Goal: Task Accomplishment & Management: Manage account settings

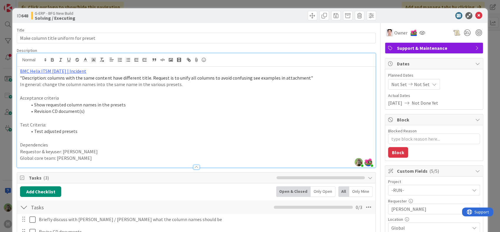
click at [177, 85] on p "In general: change the column names into the same name in the various presets." at bounding box center [196, 84] width 352 height 7
click at [162, 97] on p "Acceptance criteria" at bounding box center [196, 98] width 352 height 7
click at [1, 147] on div "ID 648 G-ERP - BFG New Build Solving / Executing Title 36 / 128 Make column tit…" at bounding box center [250, 116] width 500 height 232
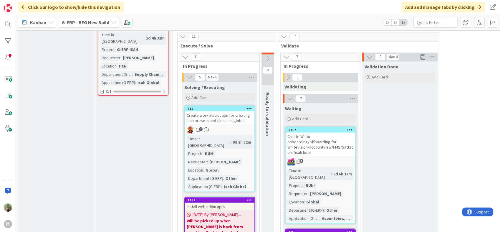
scroll to position [1121, 0]
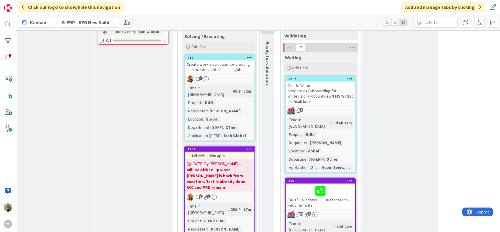
click at [156, 108] on div "Input Buffer During the Replenishment Meeting the team & Team Manager will sele…" at bounding box center [132, 113] width 75 height 2387
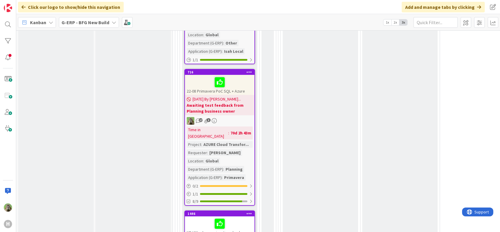
scroll to position [2068, 0]
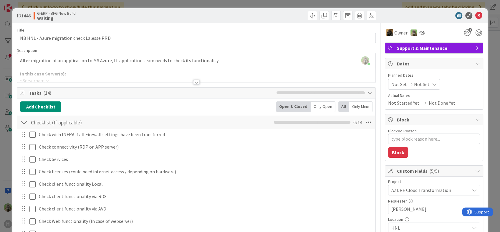
click at [4, 139] on div "ID 1446 G-ERP - BFG New Build Waiting Title 42 / 128 NB HNL - Azure migration c…" at bounding box center [250, 116] width 500 height 232
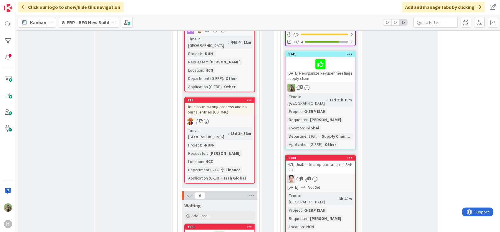
scroll to position [1479, 0]
click at [316, 161] on div "HCN-Unable to stop operation in ISAH SFC" at bounding box center [320, 167] width 69 height 13
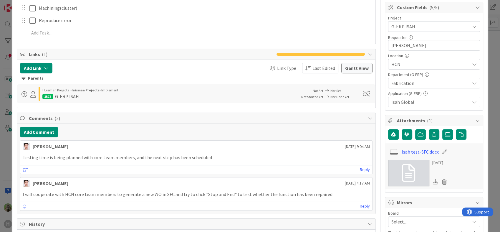
click at [7, 152] on div "ID 1208 G-ERP - BFG New Build Waiting Title 40 / 128 HCN-Unable to stop operati…" at bounding box center [250, 116] width 500 height 232
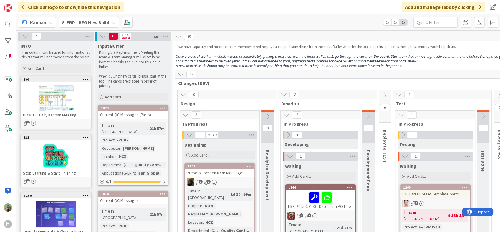
click at [334, 27] on div "Kanban G-ERP - BFG New Build 1x 2x 3x" at bounding box center [258, 22] width 484 height 16
click at [235, 28] on div "Kanban G-ERP - BFG New Build 1x 2x 3x" at bounding box center [258, 22] width 484 height 16
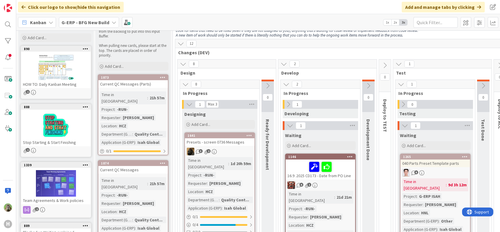
scroll to position [65, 0]
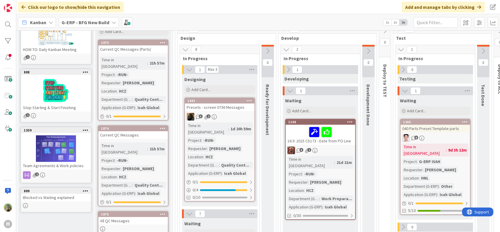
click at [226, 108] on div "Presets - screen 0736 Messages" at bounding box center [219, 107] width 69 height 8
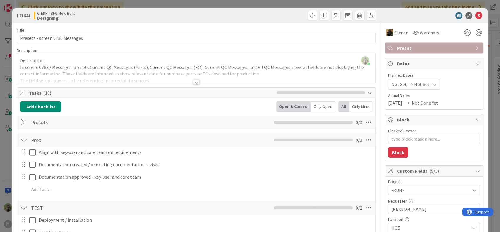
click at [128, 74] on div at bounding box center [196, 74] width 358 height 15
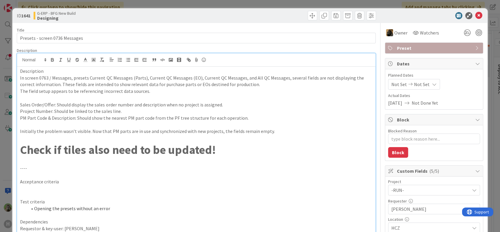
click at [73, 144] on strong "Check if tiles also need to be updated!" at bounding box center [117, 149] width 195 height 15
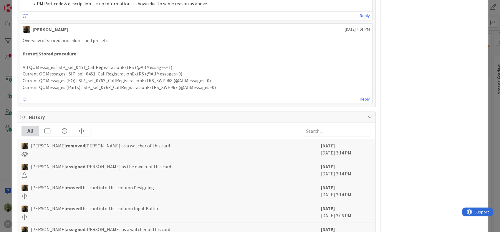
scroll to position [871, 0]
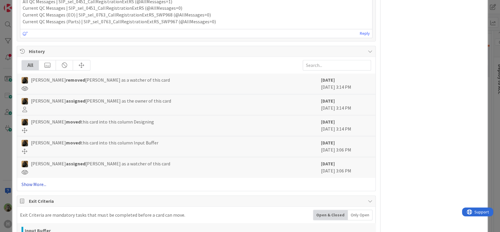
click at [31, 182] on link "Show More..." at bounding box center [195, 183] width 349 height 7
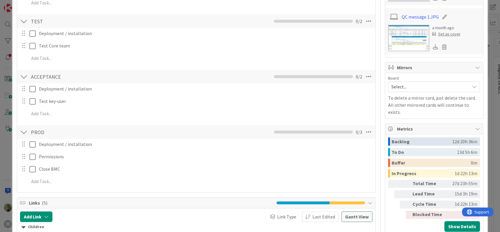
scroll to position [184, 0]
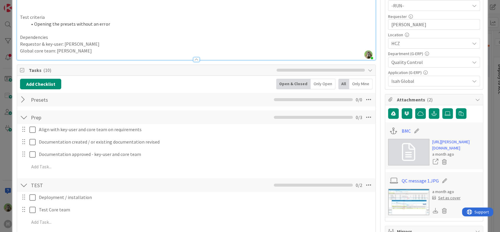
click at [22, 101] on div at bounding box center [24, 99] width 8 height 11
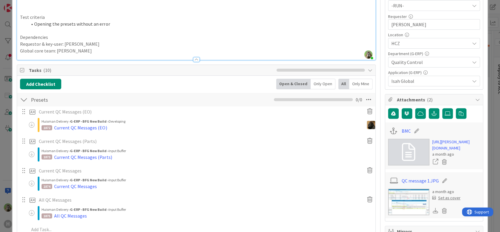
scroll to position [250, 0]
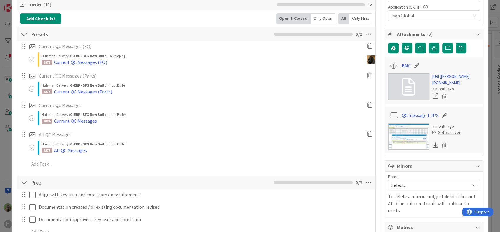
click at [6, 167] on div "ID 1641 G-ERP - BFG New Build Designing Title 30 / 128 Presets - screen 0736 Me…" at bounding box center [250, 116] width 500 height 232
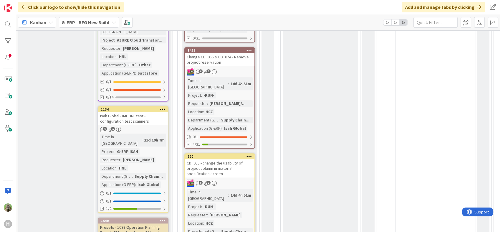
scroll to position [622, 0]
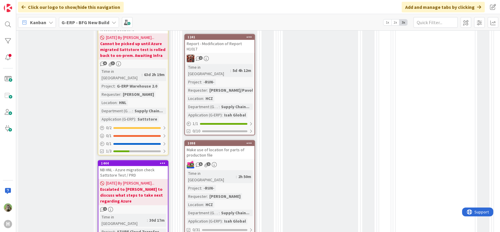
scroll to position [196, 0]
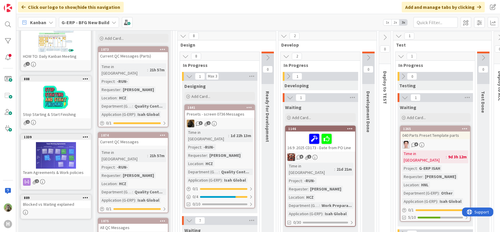
scroll to position [65, 0]
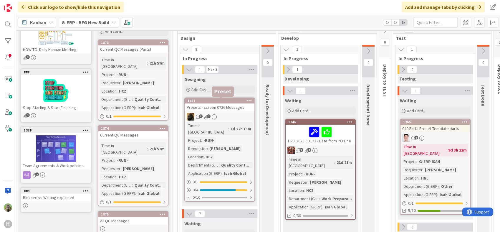
click at [233, 102] on div "1641" at bounding box center [221, 101] width 67 height 4
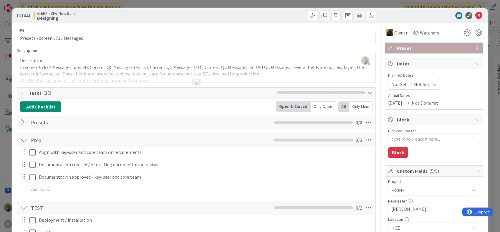
click at [207, 73] on div at bounding box center [196, 74] width 358 height 15
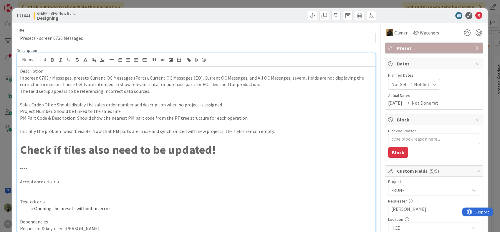
click at [89, 105] on p "Sales Order/Offer: Should display the sales order number and description when n…" at bounding box center [196, 104] width 352 height 7
click at [1, 154] on div "ID 1641 G-ERP - BFG New Build Designing Title 30 / 128 Presets - screen 0736 Me…" at bounding box center [250, 116] width 500 height 232
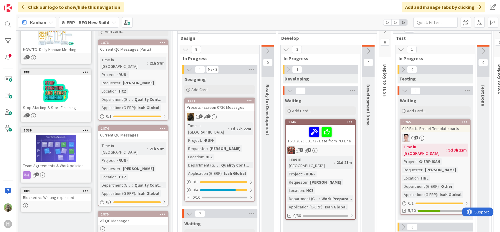
click at [263, 21] on div "Kanban G-ERP - BFG New Build 1x 2x 3x" at bounding box center [258, 22] width 484 height 16
click at [221, 8] on div "Click our logo to show/hide this navigation Add and manage tabs by clicking" at bounding box center [258, 7] width 484 height 14
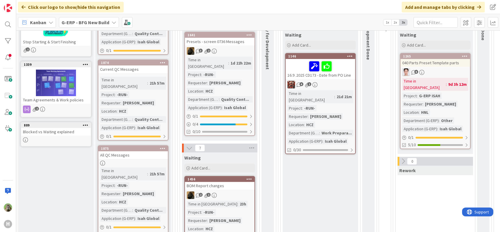
scroll to position [163, 0]
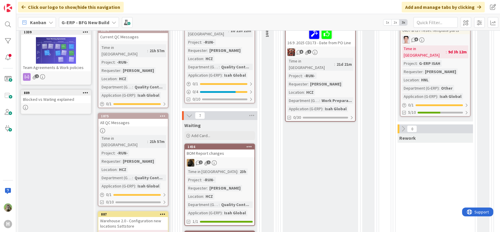
click at [132, 119] on div "All QC Messages" at bounding box center [132, 123] width 69 height 8
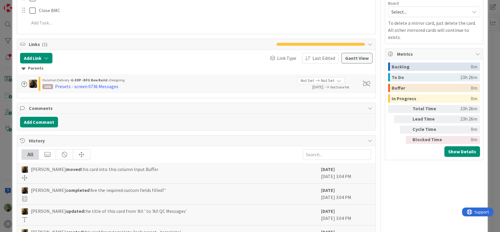
drag, startPoint x: 11, startPoint y: 132, endPoint x: 7, endPoint y: 151, distance: 20.2
click at [7, 151] on div "ID 1875 G-ERP - BFG New Build Input Buffer Title 15 / 128 All QC Messages Descr…" at bounding box center [250, 116] width 500 height 232
drag, startPoint x: 7, startPoint y: 151, endPoint x: 23, endPoint y: 145, distance: 16.8
click at [7, 151] on div "H" at bounding box center [8, 116] width 16 height 232
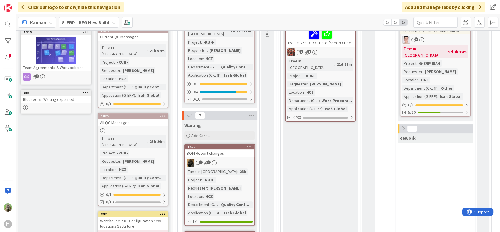
click at [207, 13] on div "Presets - screen 0736 Messages" at bounding box center [219, 9] width 69 height 8
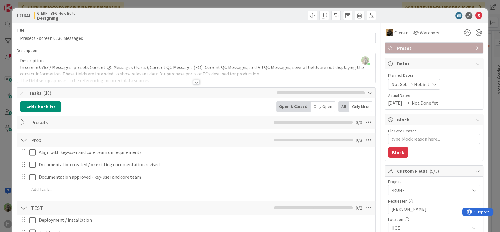
click at [24, 123] on div at bounding box center [24, 122] width 8 height 11
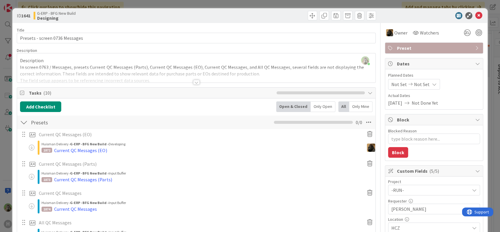
click at [193, 82] on div at bounding box center [196, 82] width 6 height 5
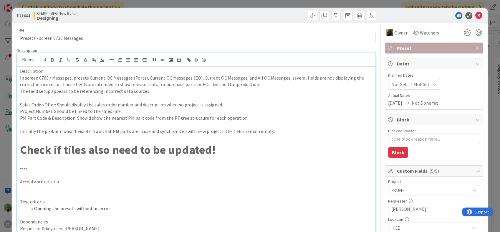
click at [4, 150] on div "ID 1641 G-ERP - BFG New Build Designing Title 30 / 128 Presets - screen 0736 Me…" at bounding box center [250, 116] width 500 height 232
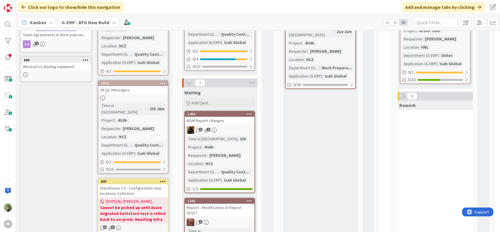
scroll to position [33, 0]
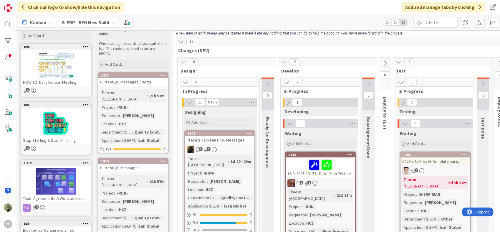
click at [231, 130] on link "1641 Presets - screen 0736 Messages 3 2 Time in Column : 1d 22h 29m Project : -…" at bounding box center [219, 182] width 71 height 104
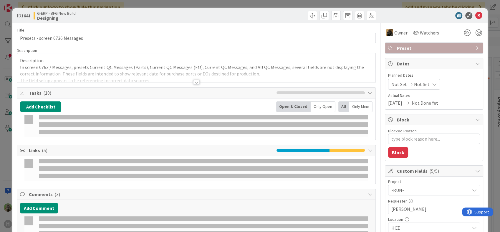
click at [212, 73] on div at bounding box center [196, 74] width 358 height 15
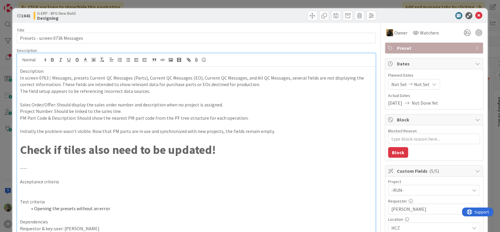
type textarea "x"
click at [4, 165] on div "ID 1641 G-ERP - BFG New Build Designing Title 30 / 128 Presets - screen 0736 Me…" at bounding box center [250, 116] width 500 height 232
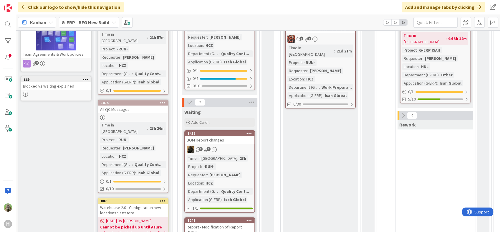
scroll to position [197, 0]
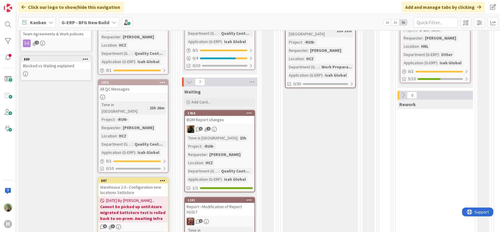
click at [90, 21] on b "G-ERP - BFG New Build" at bounding box center [86, 22] width 48 height 6
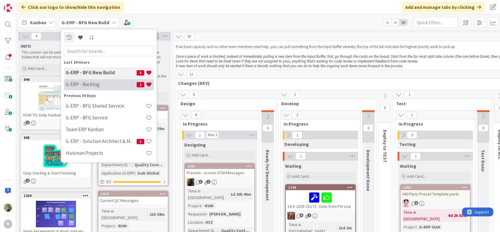
click at [92, 84] on h4 "G-ERP - Backlog" at bounding box center [101, 85] width 71 height 6
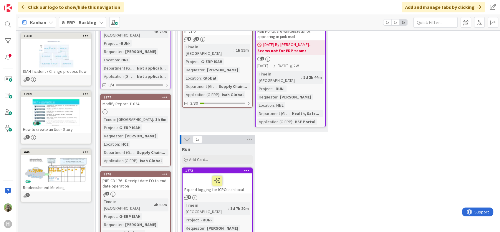
scroll to position [163, 0]
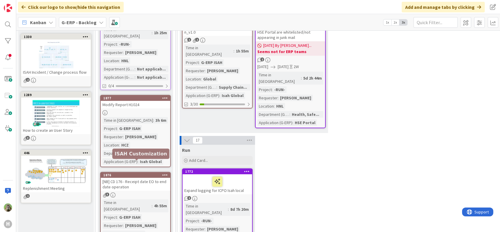
click at [138, 178] on div "[NB] CD 176 - Receipt date EO to end date operation" at bounding box center [135, 184] width 69 height 13
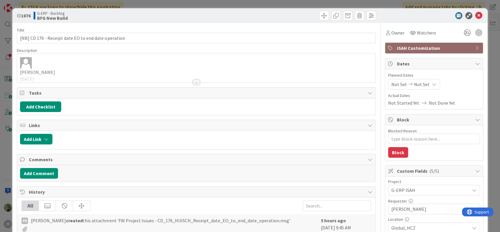
click at [143, 63] on div "Joris Meulendijks 27-8-2025 Subject: CD_176_HUISCH_Receipt_date_EO_to_end_date_…" at bounding box center [196, 67] width 358 height 29
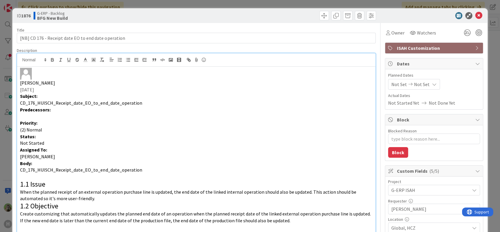
click at [1, 154] on div "ID 1876 G-ERP - Backlog BFG New Build Title 51 / 128 [NB] CD 176 - Receipt date…" at bounding box center [250, 116] width 500 height 232
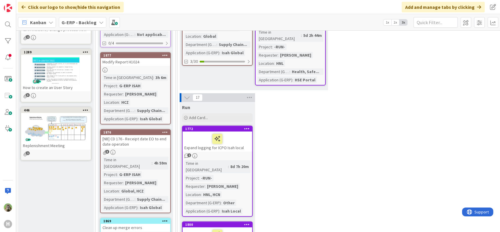
click at [138, 135] on div "[NB] CD 176 - Receipt date EO to end date operation" at bounding box center [135, 141] width 69 height 13
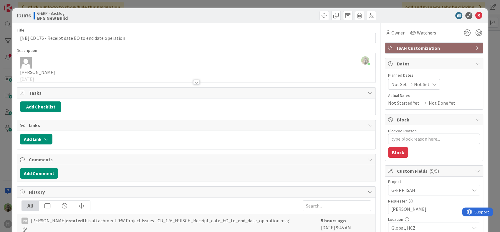
click at [164, 72] on div at bounding box center [196, 74] width 358 height 15
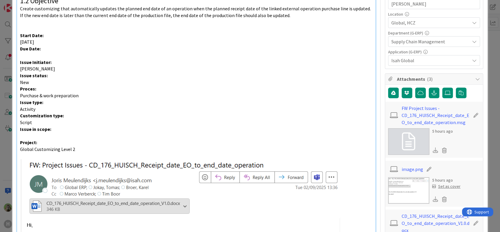
scroll to position [294, 0]
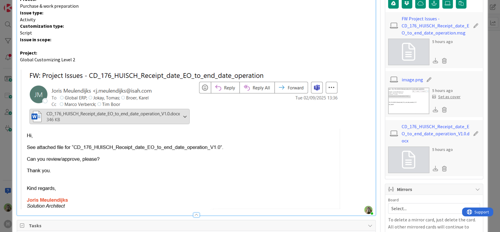
click at [6, 142] on div "ID 1876 G-ERP - Backlog BFG New Build Title 51 / 128 [NB] CD 176 - Receipt date…" at bounding box center [250, 116] width 500 height 232
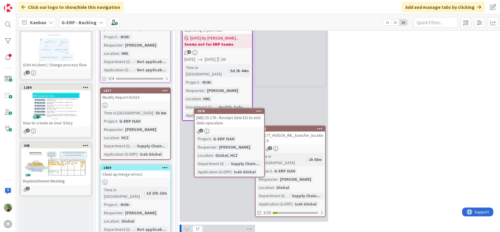
scroll to position [169, 0]
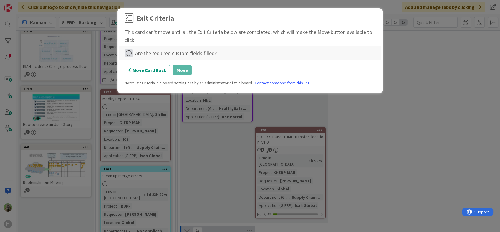
click at [129, 52] on icon at bounding box center [129, 53] width 8 height 8
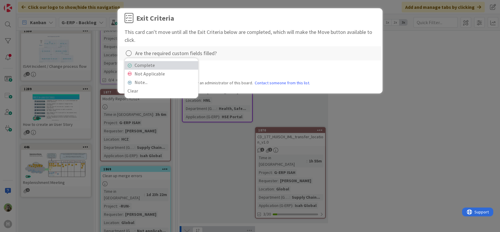
click at [158, 67] on link "Complete" at bounding box center [162, 65] width 74 height 9
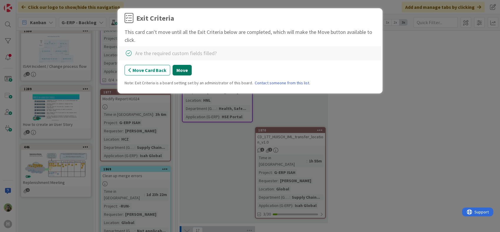
click at [181, 70] on button "Move" at bounding box center [182, 70] width 19 height 11
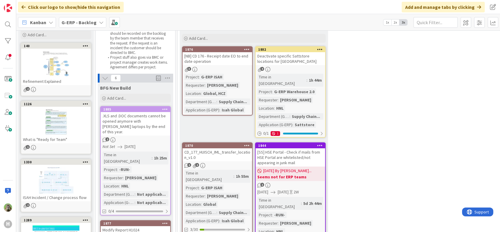
scroll to position [0, 0]
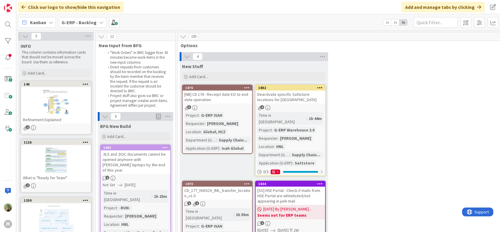
click at [393, 129] on div "4 New Stuff Add Card... 1882 Deactivate specific Sattstore locations for Laless…" at bounding box center [413, 175] width 468 height 247
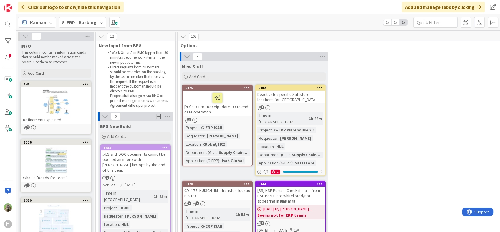
click at [367, 76] on div "4 New Stuff Add Card... 1882 Deactivate specific Sattstore locations for Laless…" at bounding box center [413, 175] width 468 height 247
click at [207, 186] on div "CD_177_HUISCH_IML_transfer_location_v1.0" at bounding box center [217, 192] width 69 height 13
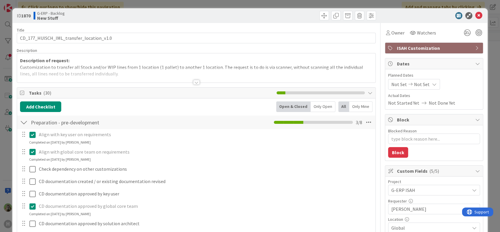
type textarea "x"
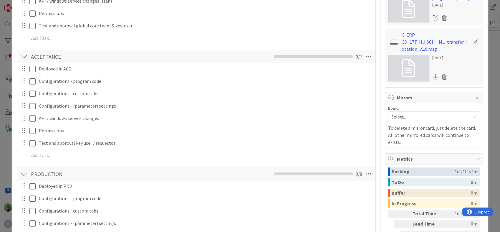
scroll to position [196, 0]
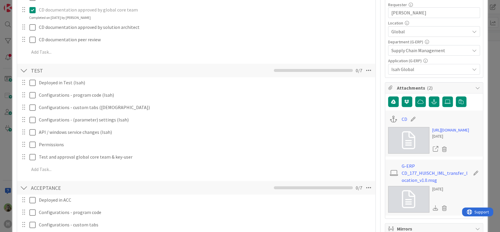
click at [7, 160] on div "ID 1870 G-ERP - Backlog New Stuff Title 40 / 128 CD_177_HUISCH_IML_transfer_loc…" at bounding box center [250, 116] width 500 height 232
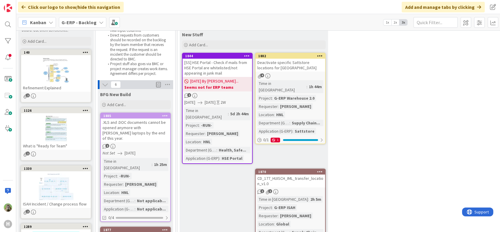
click at [382, 52] on div "3 New Stuff Add Card... 1882 Deactivate specific Sattstore locations for Laless…" at bounding box center [413, 140] width 468 height 241
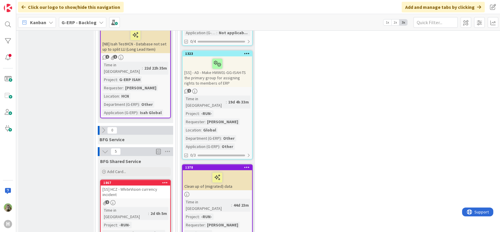
scroll to position [588, 0]
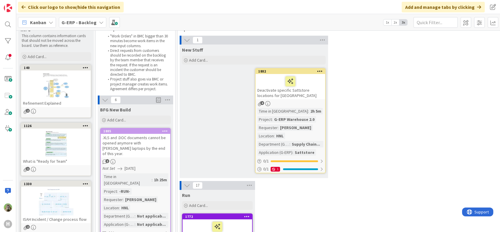
scroll to position [0, 0]
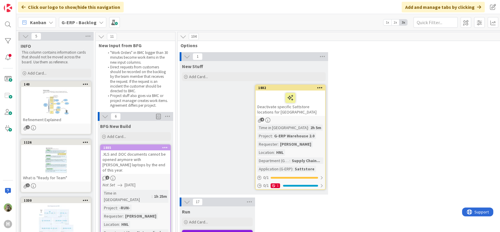
click at [90, 21] on b "G-ERP - Backlog" at bounding box center [79, 22] width 35 height 6
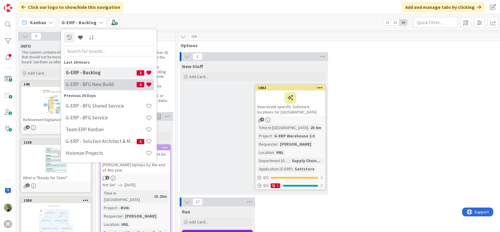
click at [119, 85] on h4 "G-ERP - BFG New Build" at bounding box center [101, 85] width 71 height 6
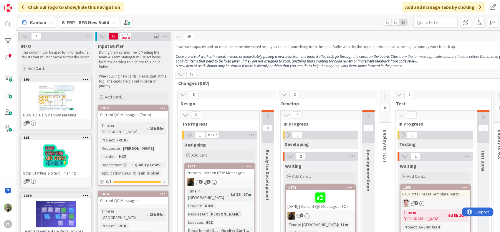
click at [327, 29] on div "Kanban G-ERP - BFG New Build 1x 2x 3x" at bounding box center [258, 22] width 484 height 16
click at [203, 47] on p "If we have capacity and no other team members need help, you can pull something…" at bounding box center [392, 46] width 432 height 5
click at [298, 25] on div "Kanban G-ERP - BFG New Build 1x 2x 3x" at bounding box center [258, 22] width 484 height 16
click at [207, 24] on div "Kanban G-ERP - BFG New Build 1x 2x 3x" at bounding box center [258, 22] width 484 height 16
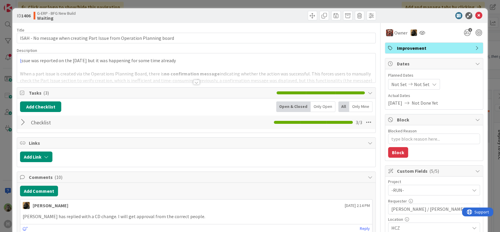
click at [138, 231] on html "H Click our logo to show/hide this navigation Add and manage tabs by clicking K…" at bounding box center [250, 116] width 500 height 232
type textarea "x"
click at [203, 71] on div at bounding box center [196, 74] width 358 height 15
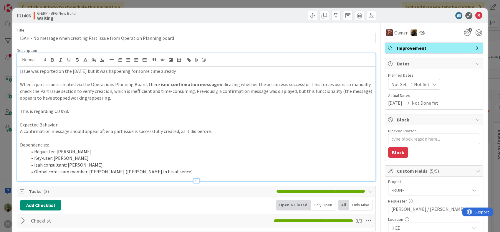
click at [1, 153] on div "ID 1406 G-ERP - BFG New Build Waiting Title 73 / 128 ISAH - No message when cre…" at bounding box center [250, 116] width 500 height 232
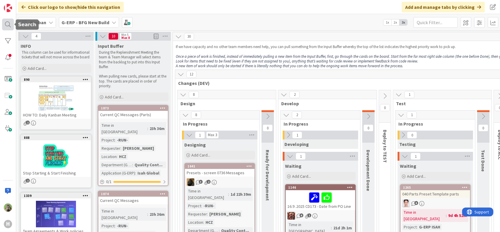
click at [9, 19] on div at bounding box center [8, 25] width 12 height 12
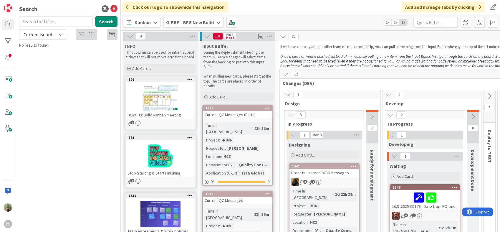
click at [64, 21] on input "text" at bounding box center [56, 21] width 74 height 11
type input "176"
click at [55, 36] on div "Current Board" at bounding box center [42, 34] width 47 height 11
click at [48, 56] on span "All Boards" at bounding box center [52, 58] width 61 height 9
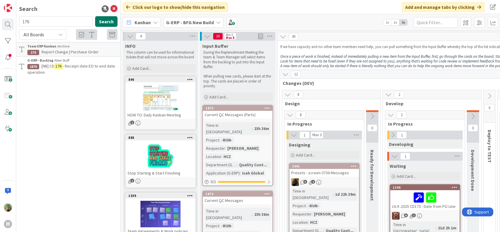
click at [100, 20] on button "Search" at bounding box center [106, 21] width 22 height 11
click at [82, 115] on div "Search 176 Search All Boards Current Board All Boards Team ERP Kanban › Archive…" at bounding box center [68, 116] width 105 height 232
click at [114, 11] on icon at bounding box center [113, 8] width 7 height 7
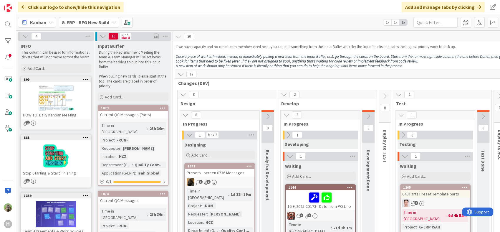
click at [347, 65] on em "A new item of work should only be started if there is literally nothing that yo…" at bounding box center [289, 65] width 227 height 5
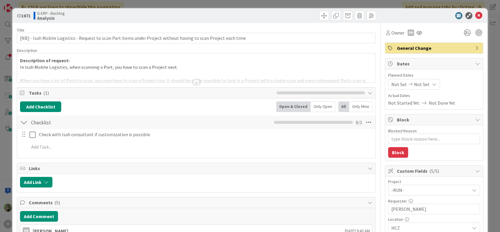
click at [179, 75] on div at bounding box center [196, 74] width 358 height 15
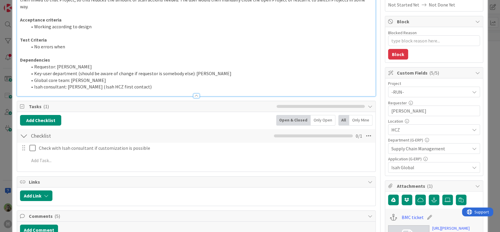
type textarea "x"
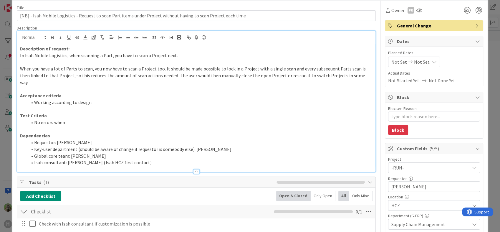
scroll to position [65, 0]
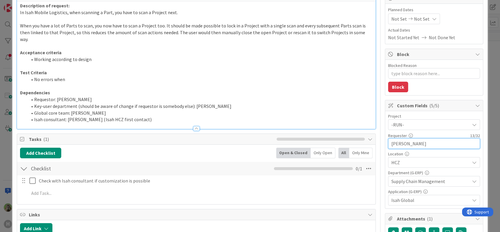
click at [436, 145] on input "Martin Vojtek" at bounding box center [434, 143] width 92 height 11
type input "Martin Vojtek"
type textarea "x"
type input "Martin Vojtek /"
type textarea "x"
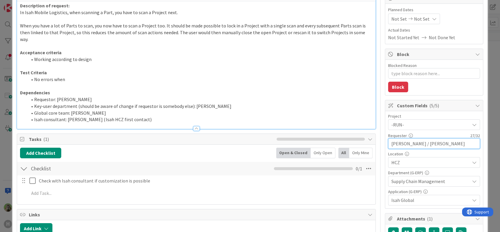
type input "Martin Vojtek / Martin Meluse"
type textarea "x"
type input "Martin Vojtek / Martin Melus"
type textarea "x"
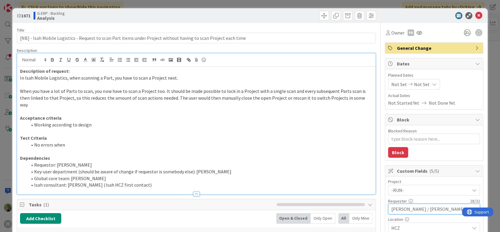
scroll to position [163, 0]
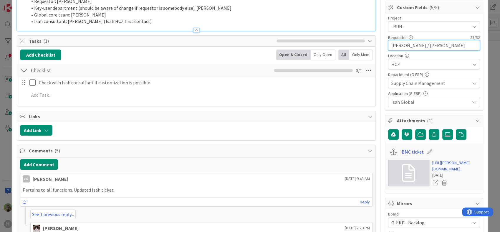
type input "Martin Vojtek / Martin Melus"
click at [478, 182] on div "BMC ticket https://huisman-smartit.onbmc.com/smartit/app/#/incident/AGGGSPRFBRQ…" at bounding box center [434, 166] width 98 height 47
click at [461, 172] on link "https://huisman-smartit.onbmc.com/smartit/app/#/incident/AGGGSPRFBRQVHASWLYAPSW…" at bounding box center [456, 166] width 48 height 12
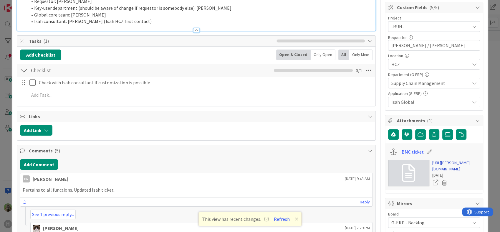
type textarea "x"
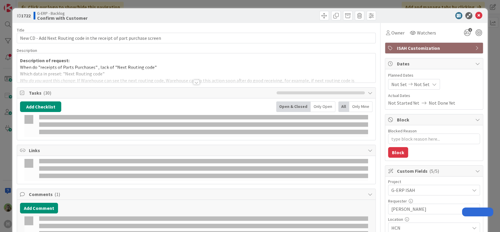
click at [173, 76] on div at bounding box center [196, 74] width 358 height 15
click at [193, 77] on p "Which data in preset: "Next Routing code"" at bounding box center [196, 73] width 352 height 7
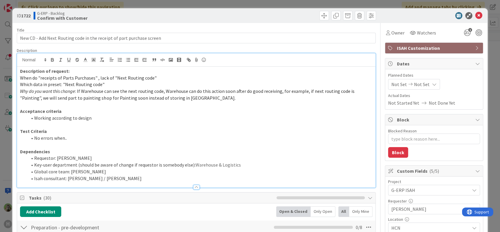
click at [117, 150] on p "Dependencies" at bounding box center [196, 151] width 352 height 7
drag, startPoint x: 99, startPoint y: 178, endPoint x: 120, endPoint y: 175, distance: 21.1
click at [120, 175] on li "Isah consultant: Marco Verberck / Tim Boor" at bounding box center [199, 178] width 345 height 7
click at [113, 167] on li "Key-user department (should be aware of change if requestor is somebody else): …" at bounding box center [199, 164] width 345 height 7
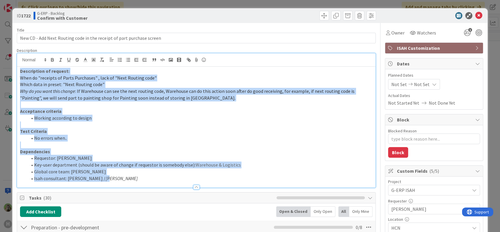
drag, startPoint x: 121, startPoint y: 177, endPoint x: 102, endPoint y: 177, distance: 19.1
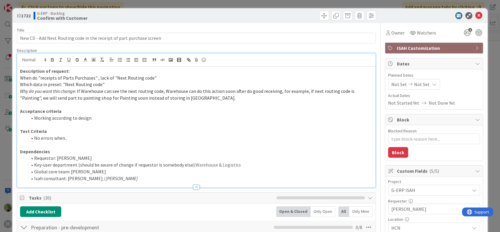
click at [100, 181] on div at bounding box center [196, 184] width 358 height 6
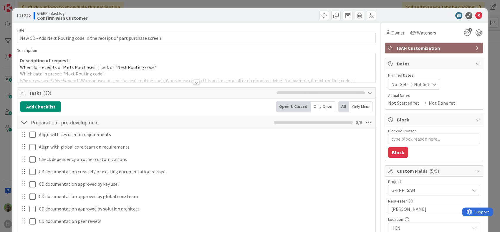
click at [144, 67] on div at bounding box center [196, 74] width 358 height 15
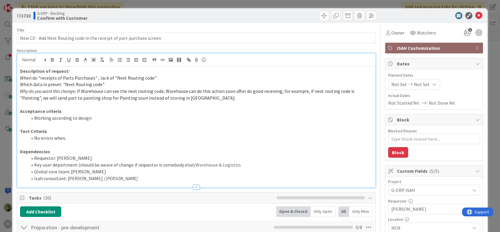
type textarea "x"
click at [119, 178] on li "Isah consultant: Marco Verberck / Tim Boor" at bounding box center [199, 178] width 345 height 7
click at [129, 179] on li "Isah consultant: Marco Verberck / Tim Boor" at bounding box center [199, 178] width 345 height 7
click at [118, 179] on li "Isah consultant: Marco Verberck / Tim Boor" at bounding box center [199, 178] width 345 height 7
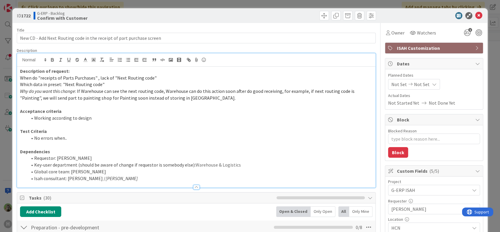
type textarea "x"
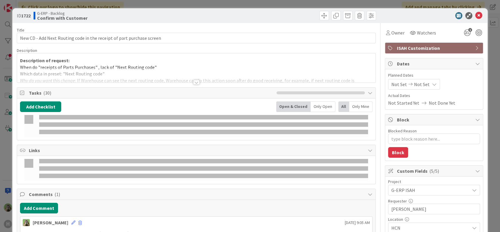
click at [193, 69] on div at bounding box center [196, 74] width 358 height 15
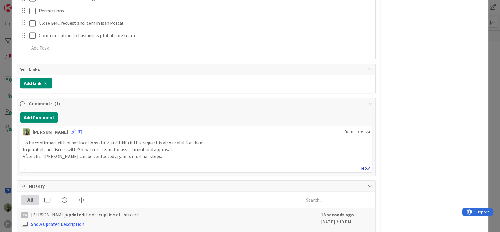
click at [360, 167] on link "Reply" at bounding box center [365, 167] width 10 height 7
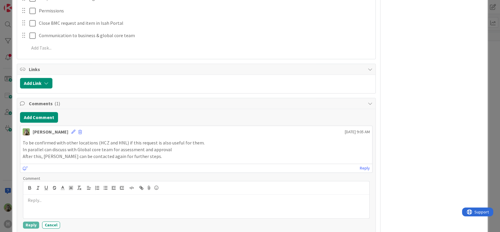
click at [174, 205] on div at bounding box center [196, 206] width 346 height 24
type textarea "x"
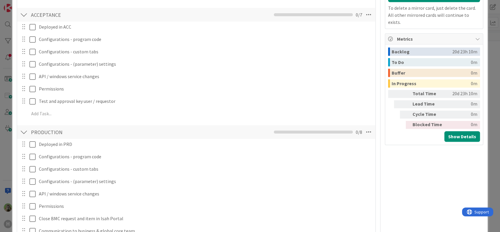
scroll to position [687, 0]
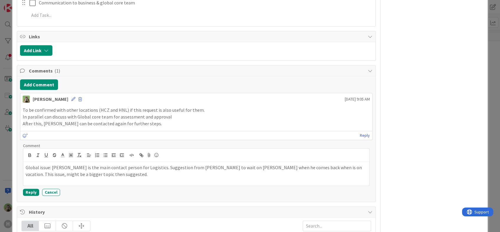
click at [26, 165] on p "Global issue: [PERSON_NAME] is the main contact person for Logistics. Suggestio…" at bounding box center [196, 170] width 341 height 13
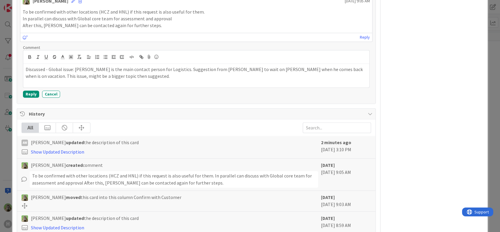
scroll to position [720, 0]
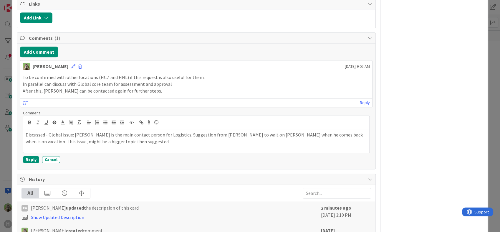
click at [106, 138] on p "Discussed - Global issue: [PERSON_NAME] is the main contact person for Logistic…" at bounding box center [196, 137] width 341 height 13
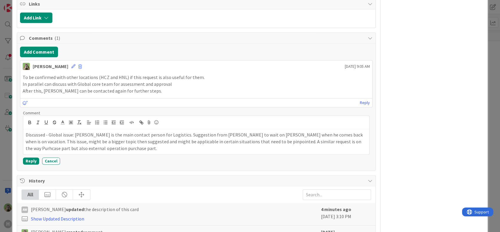
click at [312, 141] on p "Discussed - Global issue: [PERSON_NAME] is the main contact person for Logistic…" at bounding box center [196, 141] width 341 height 20
click at [306, 141] on p "Discussed - Global issue: [PERSON_NAME] is the main contact person for Logistic…" at bounding box center [196, 141] width 341 height 20
click at [78, 144] on p "Discussed - Global issue: Stefan Bok is the main contact person for Logistics. …" at bounding box center [196, 141] width 341 height 20
click at [32, 158] on button "Reply" at bounding box center [31, 160] width 16 height 7
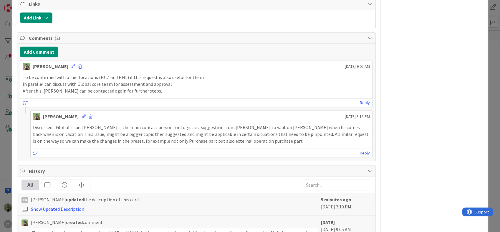
scroll to position [523, 0]
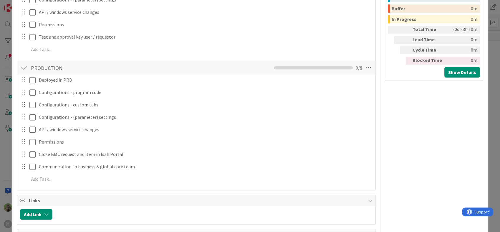
click at [8, 143] on div "ID 1722 G-ERP - Backlog Confirm with Customer Title 70 / 128 New CD - Add Next …" at bounding box center [250, 116] width 500 height 232
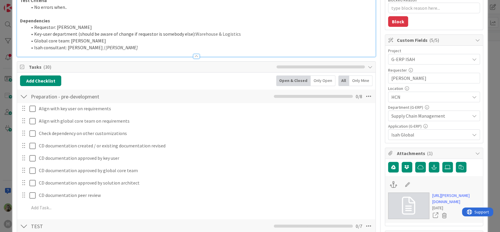
scroll to position [33, 0]
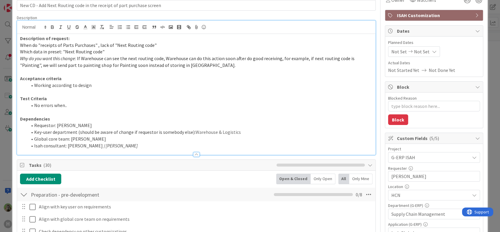
click at [110, 148] on div at bounding box center [196, 151] width 358 height 6
click at [113, 139] on li "Global core team: Billy Li" at bounding box center [199, 138] width 345 height 7
type textarea "x"
click at [121, 146] on li "Isah consultant: Marco Verberck / Tim Boor" at bounding box center [199, 145] width 345 height 7
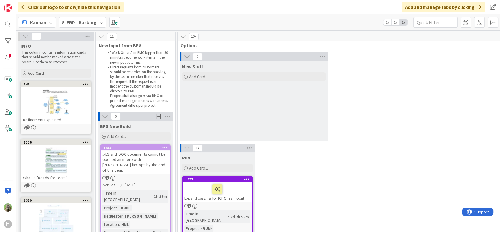
scroll to position [0, 0]
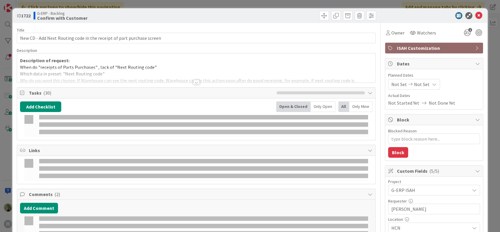
click at [230, 74] on div at bounding box center [196, 74] width 358 height 15
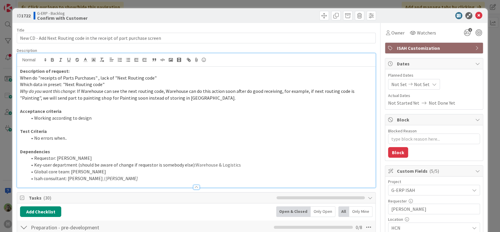
click at [107, 177] on em "[PERSON_NAME]" at bounding box center [121, 178] width 32 height 6
click at [105, 178] on em "[PERSON_NAME]" at bounding box center [121, 178] width 32 height 6
type textarea "x"
click at [3, 153] on div "ID 1722 G-ERP - Backlog Confirm with Customer Title 70 / 128 New CD - Add Next …" at bounding box center [250, 116] width 500 height 232
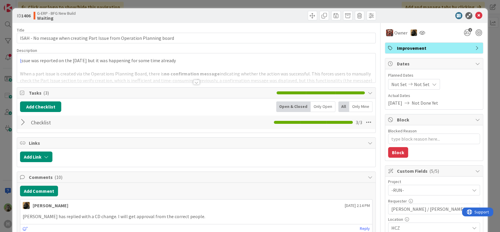
click at [193, 82] on div at bounding box center [196, 82] width 6 height 5
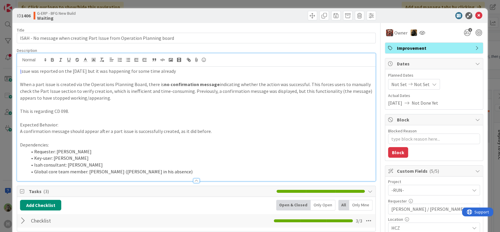
type textarea "x"
click at [9, 164] on div "ID 1406 G-ERP - BFG New Build Waiting Title 73 / 128 ISAH - No message when cre…" at bounding box center [250, 116] width 500 height 232
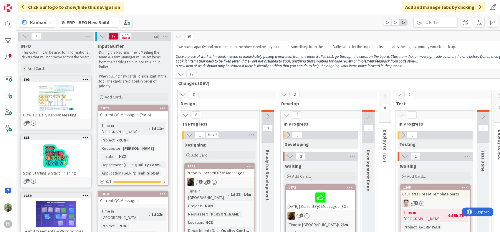
click at [274, 76] on div "12" at bounding box center [391, 74] width 433 height 9
click at [255, 57] on em "Once a piece of work is finished, instead of immediately pulling a new item fro…" at bounding box center [371, 56] width 390 height 5
